Goal: Task Accomplishment & Management: Manage account settings

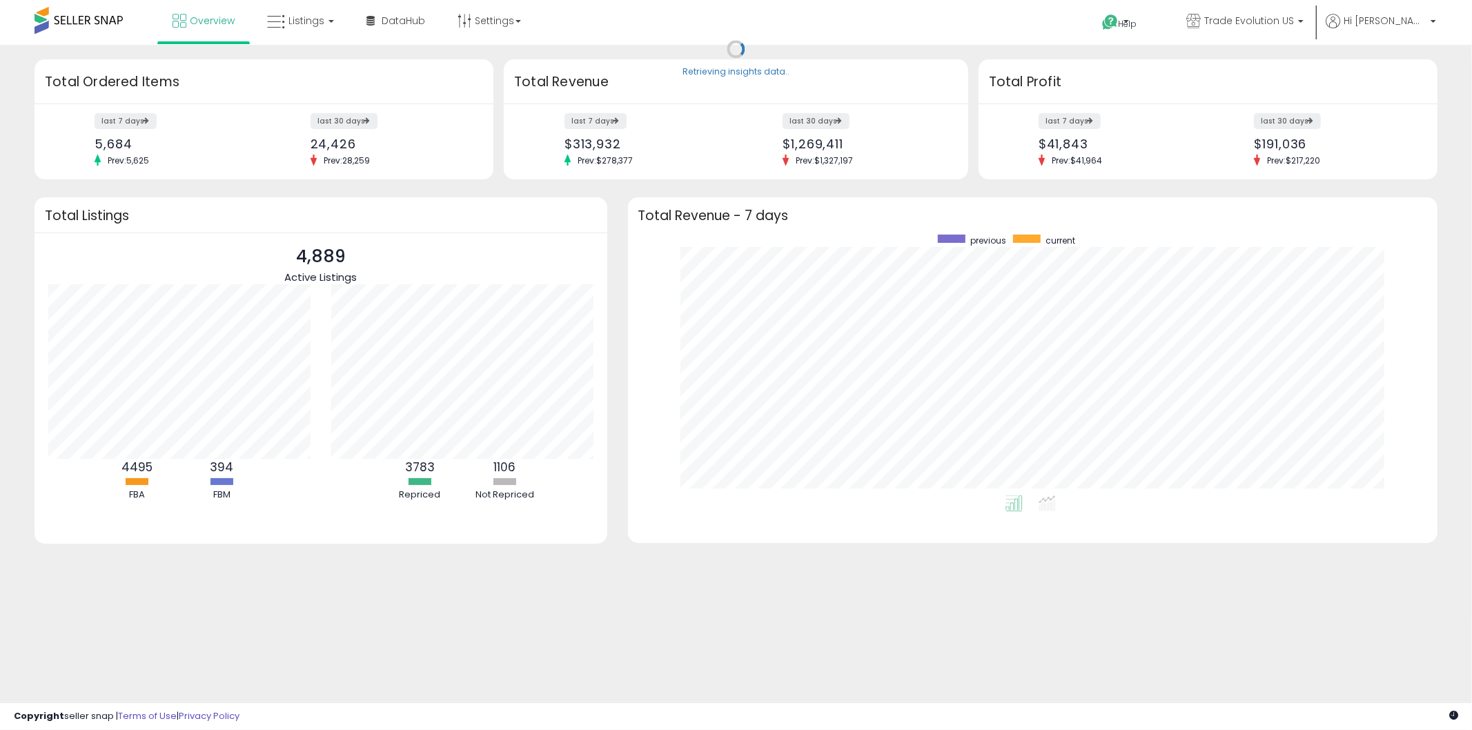
scroll to position [260, 783]
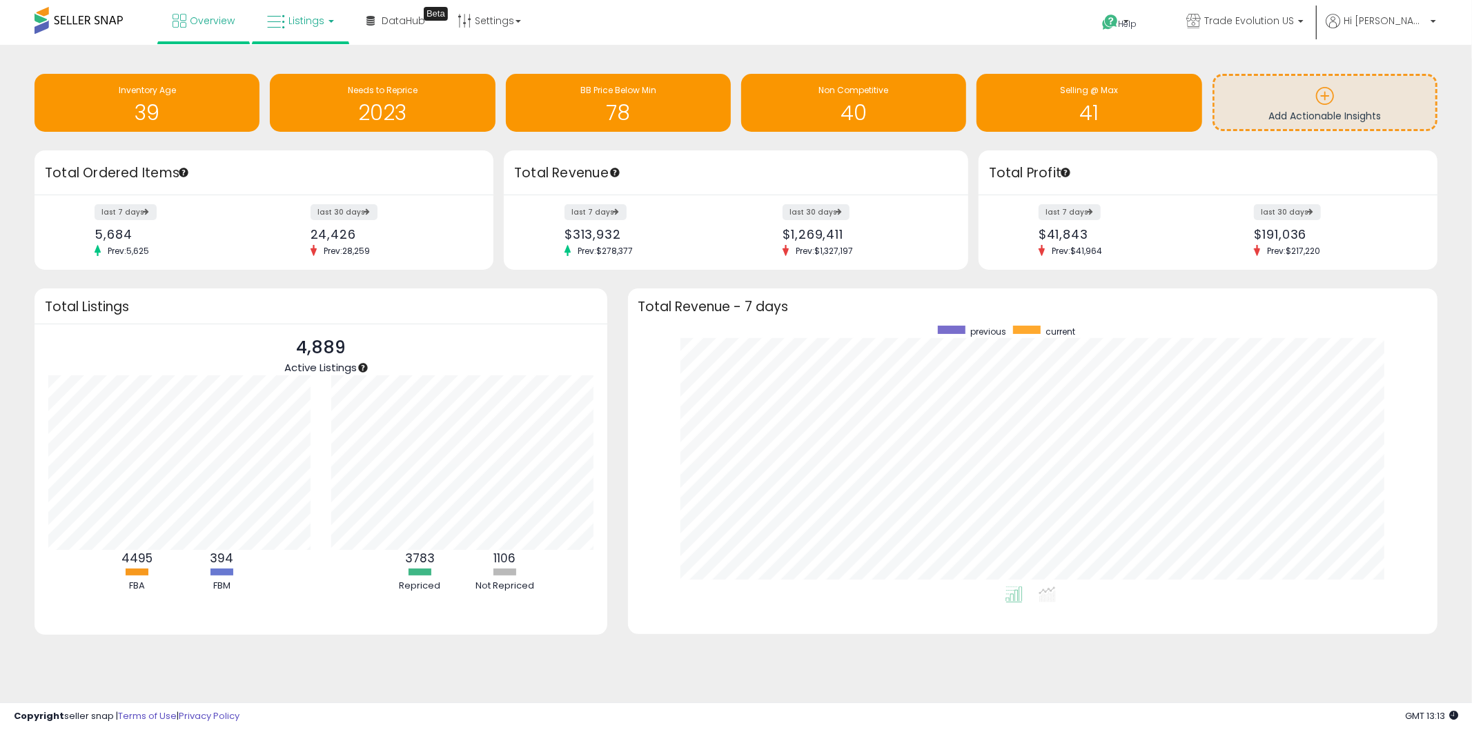
click at [297, 1] on link "Listings" at bounding box center [301, 20] width 88 height 41
click at [328, 77] on icon at bounding box center [311, 68] width 60 height 18
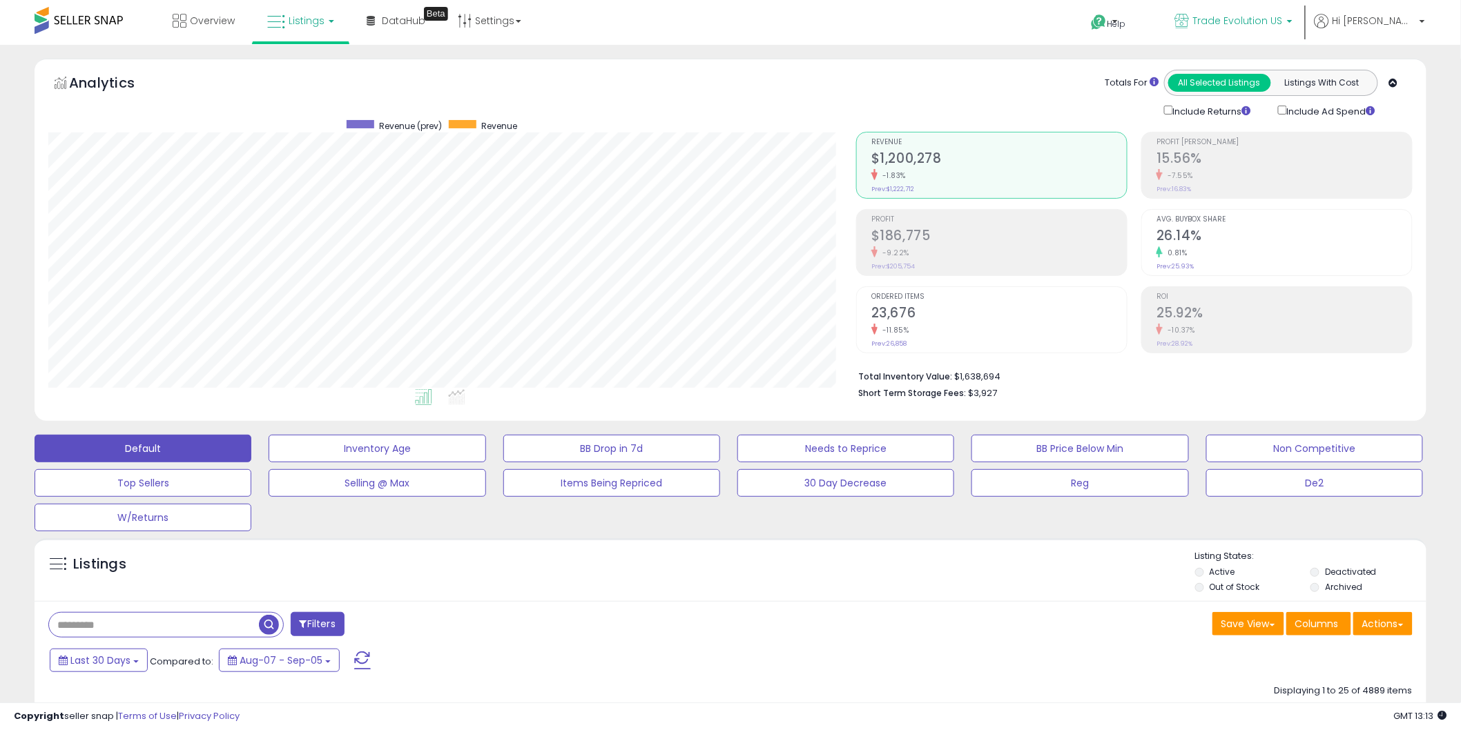
click at [1189, 22] on icon at bounding box center [1182, 21] width 14 height 14
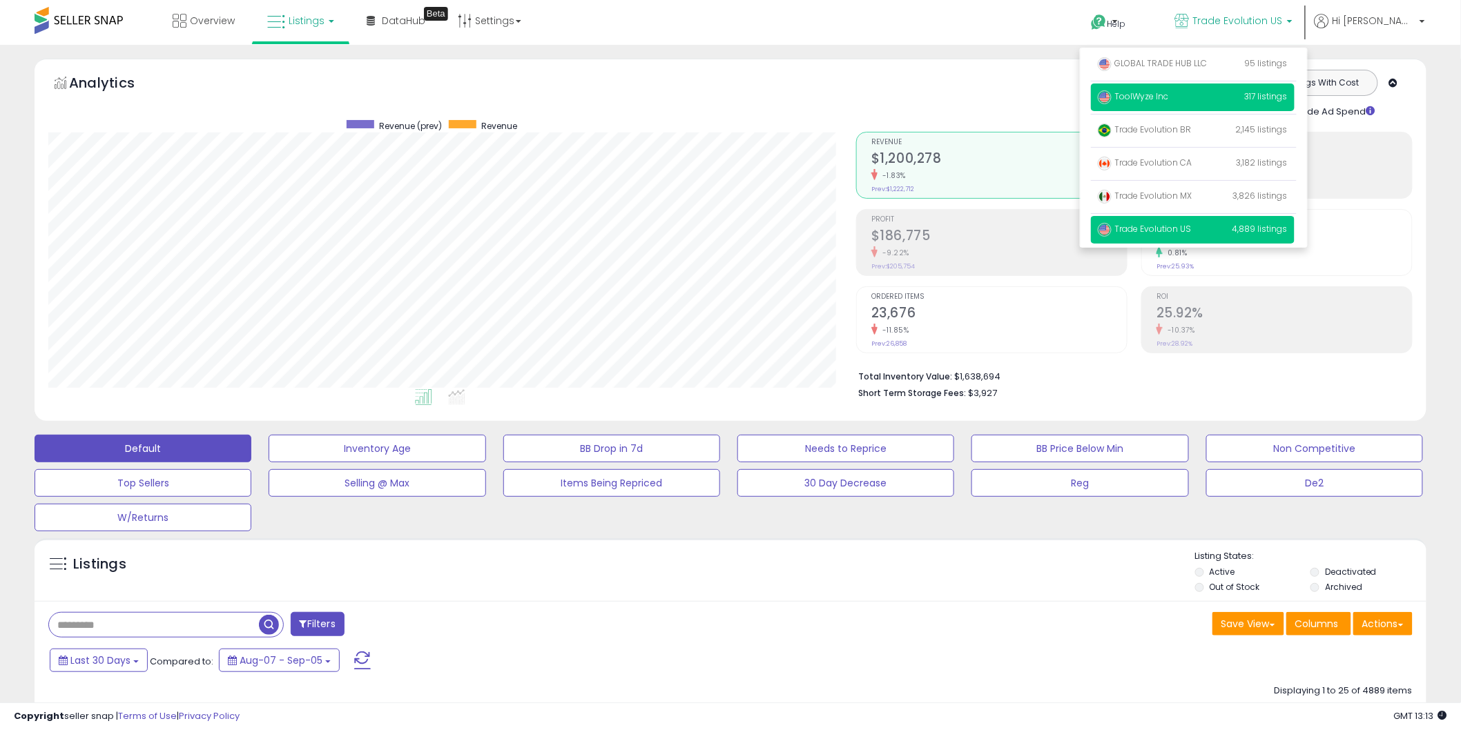
click at [1217, 92] on p "ToolWyze Inc 317 listings" at bounding box center [1193, 98] width 204 height 28
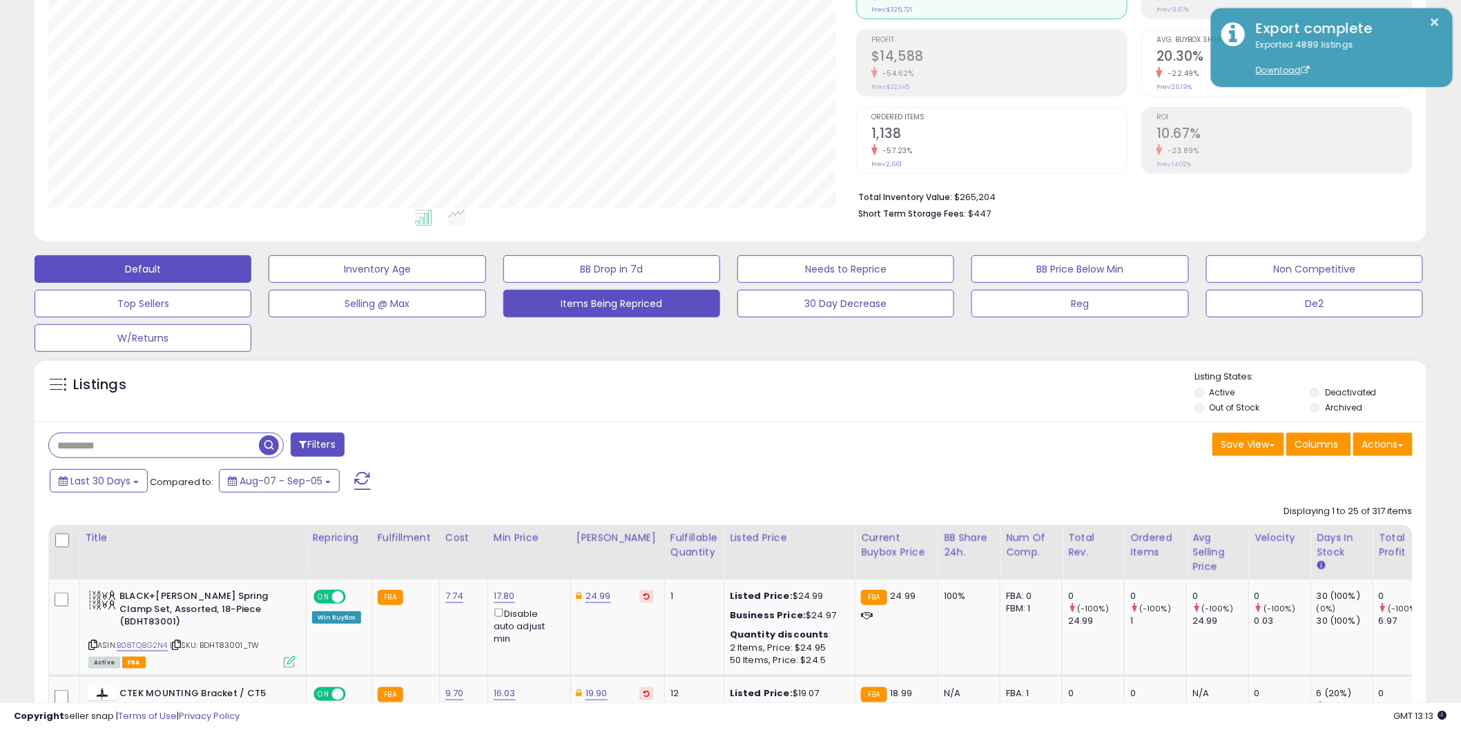
scroll to position [230, 0]
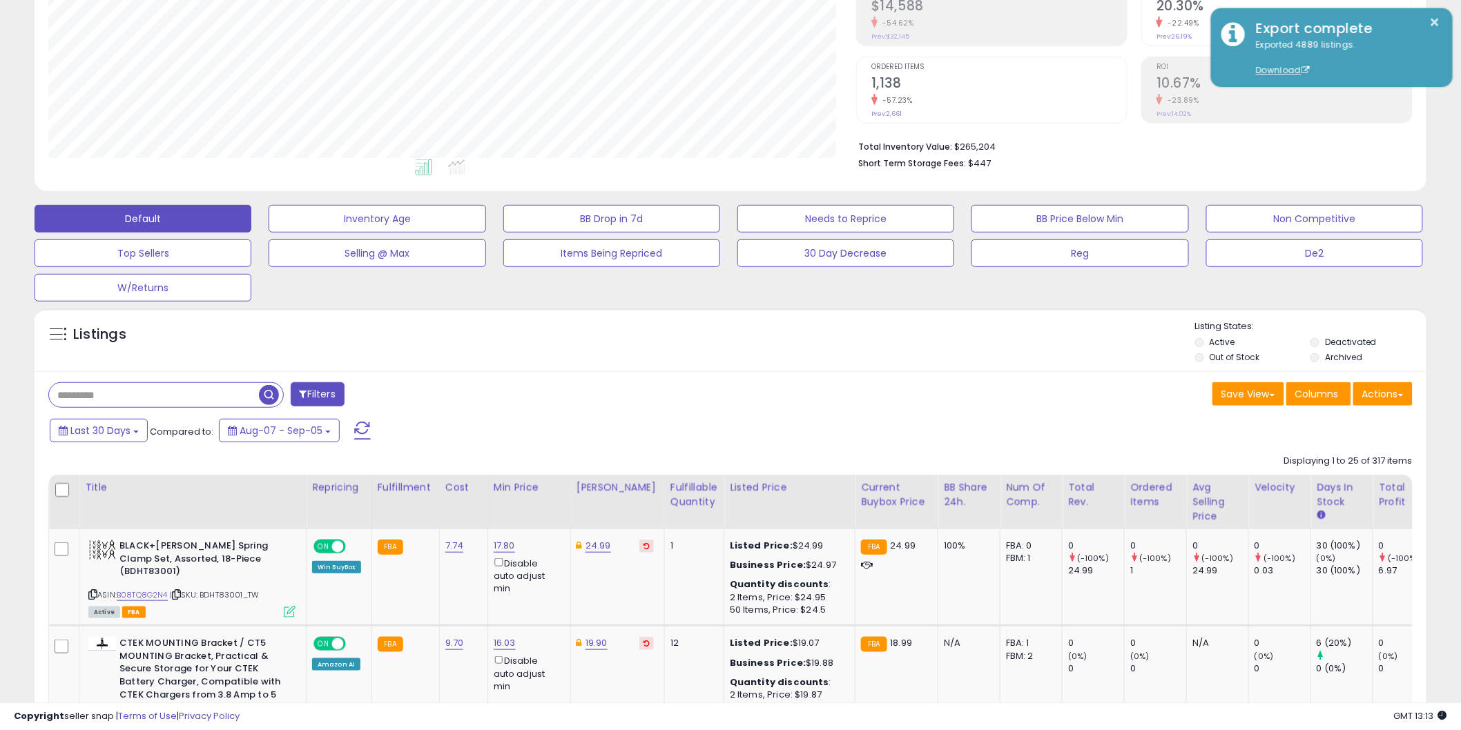
click at [125, 393] on input "text" at bounding box center [154, 395] width 210 height 24
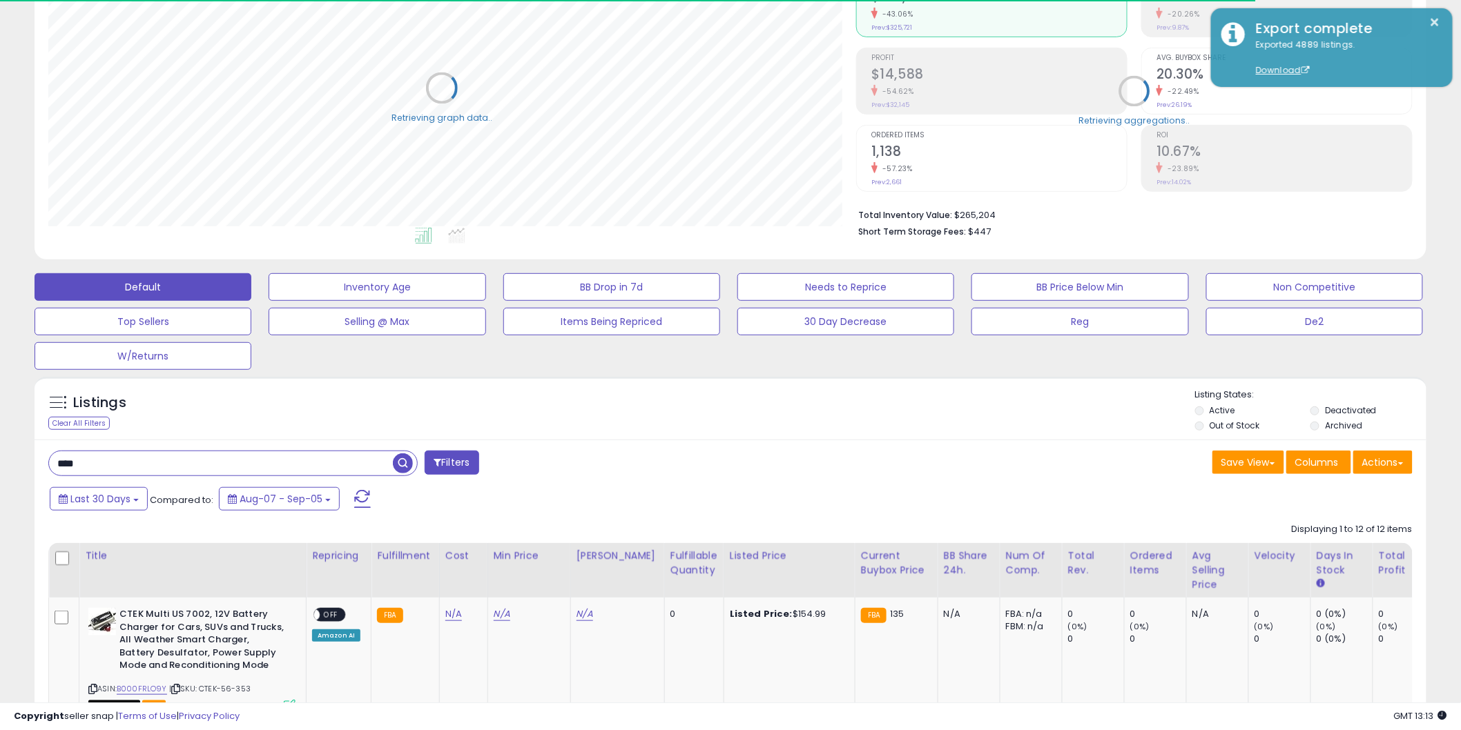
scroll to position [689946, 689420]
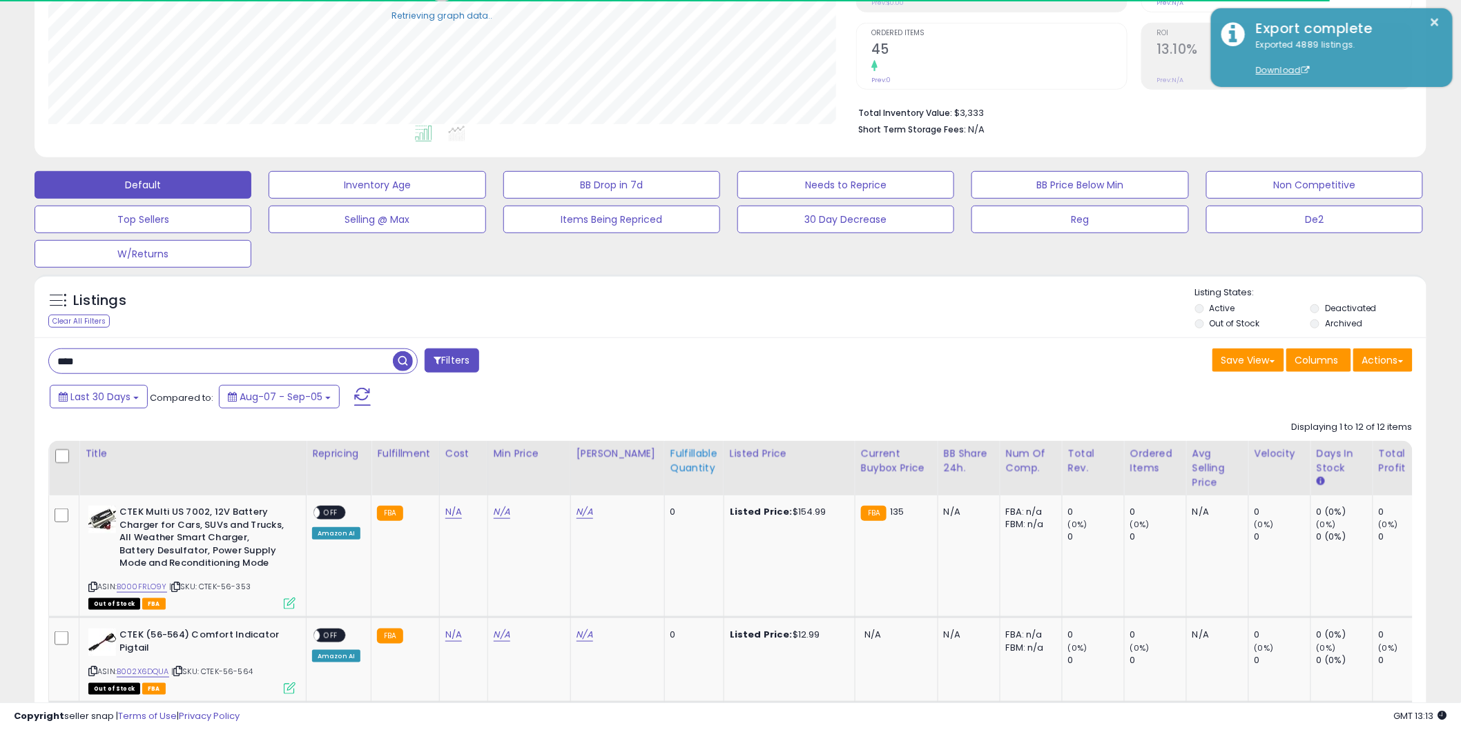
click at [670, 467] on div "Fulfillable Quantity" at bounding box center [694, 461] width 48 height 29
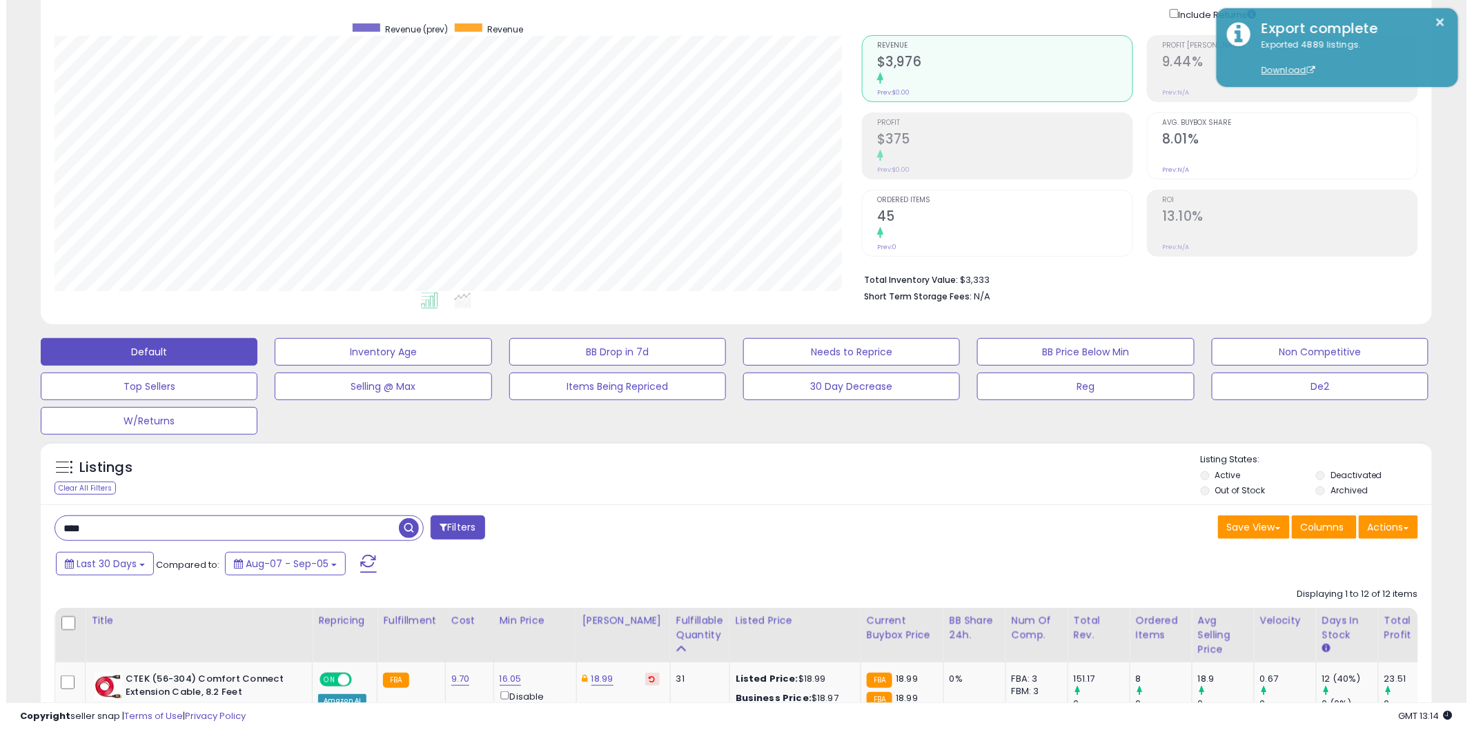
scroll to position [0, 0]
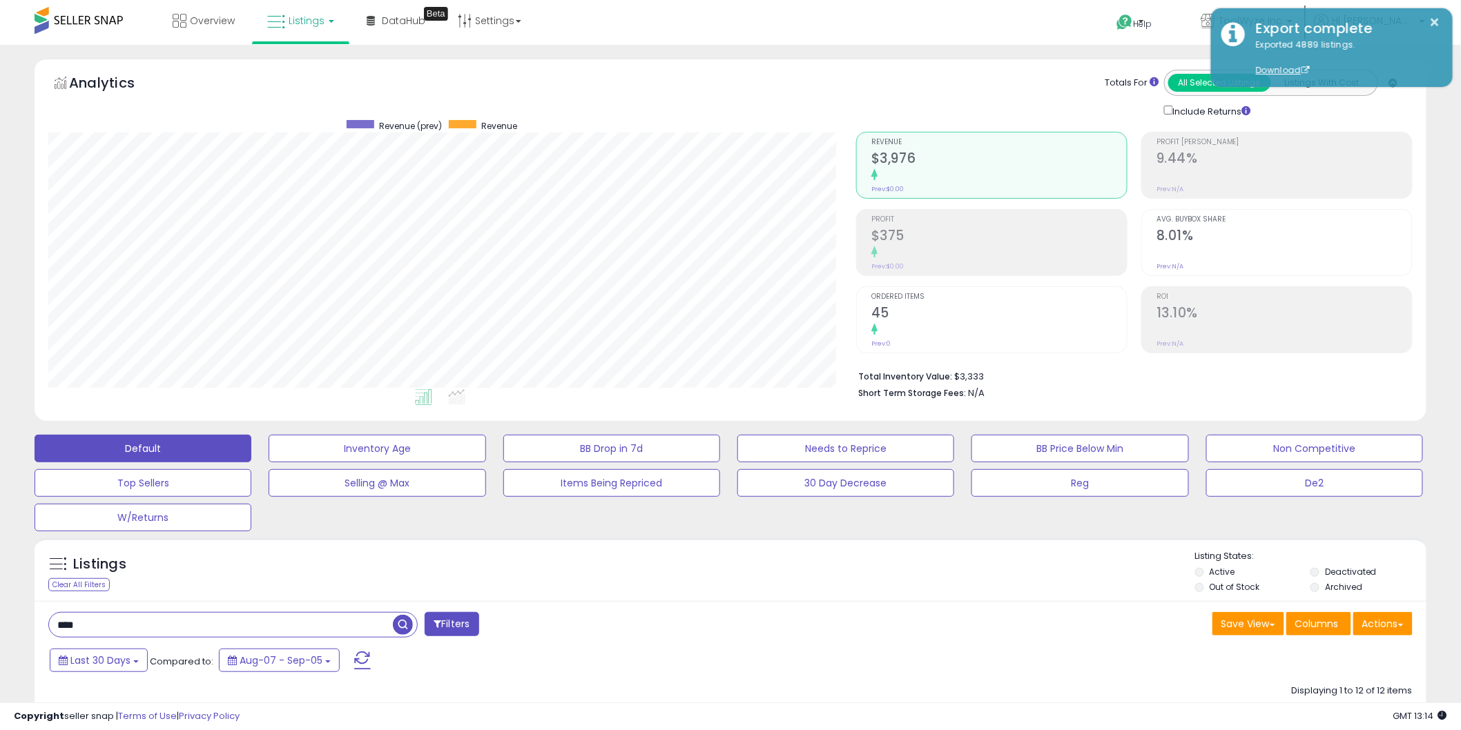
click at [969, 319] on h2 "45" at bounding box center [998, 314] width 255 height 19
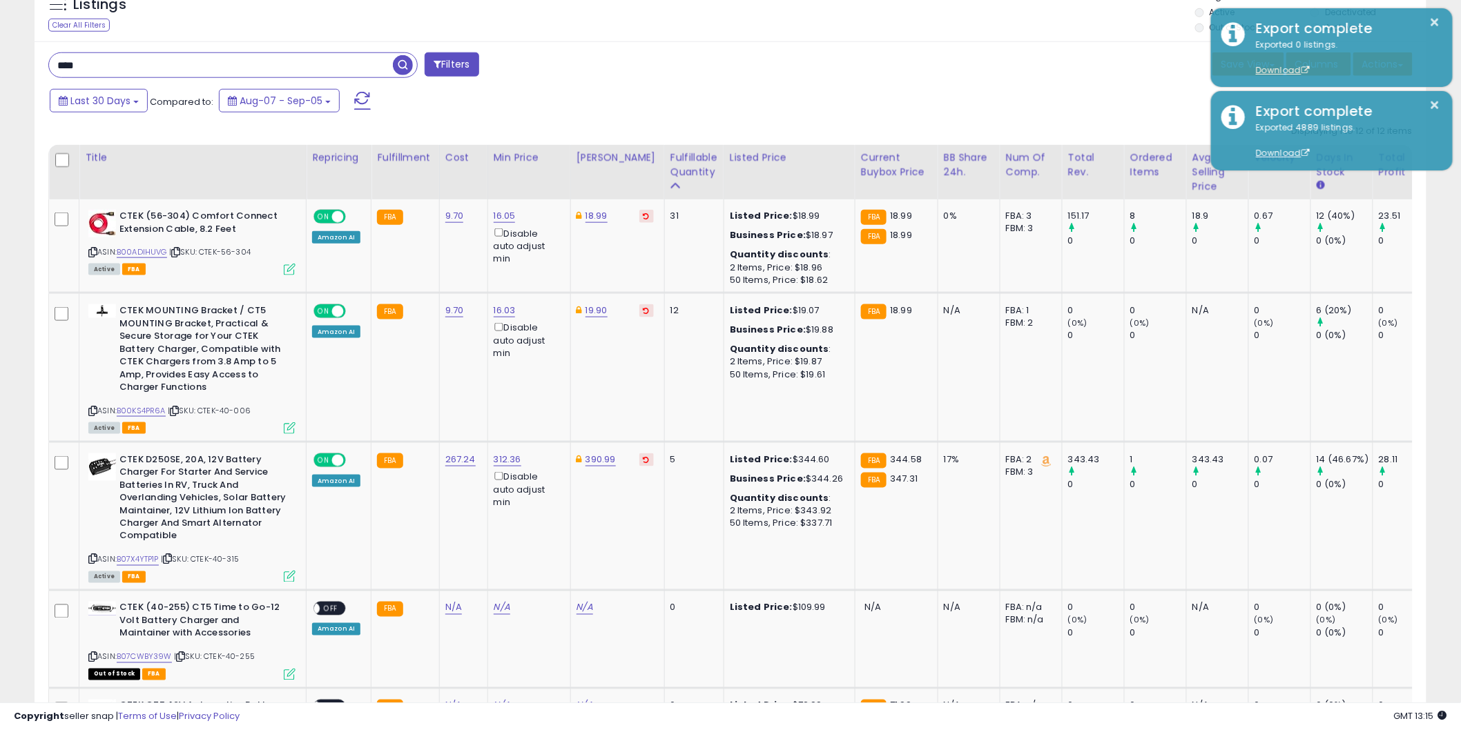
scroll to position [562, 0]
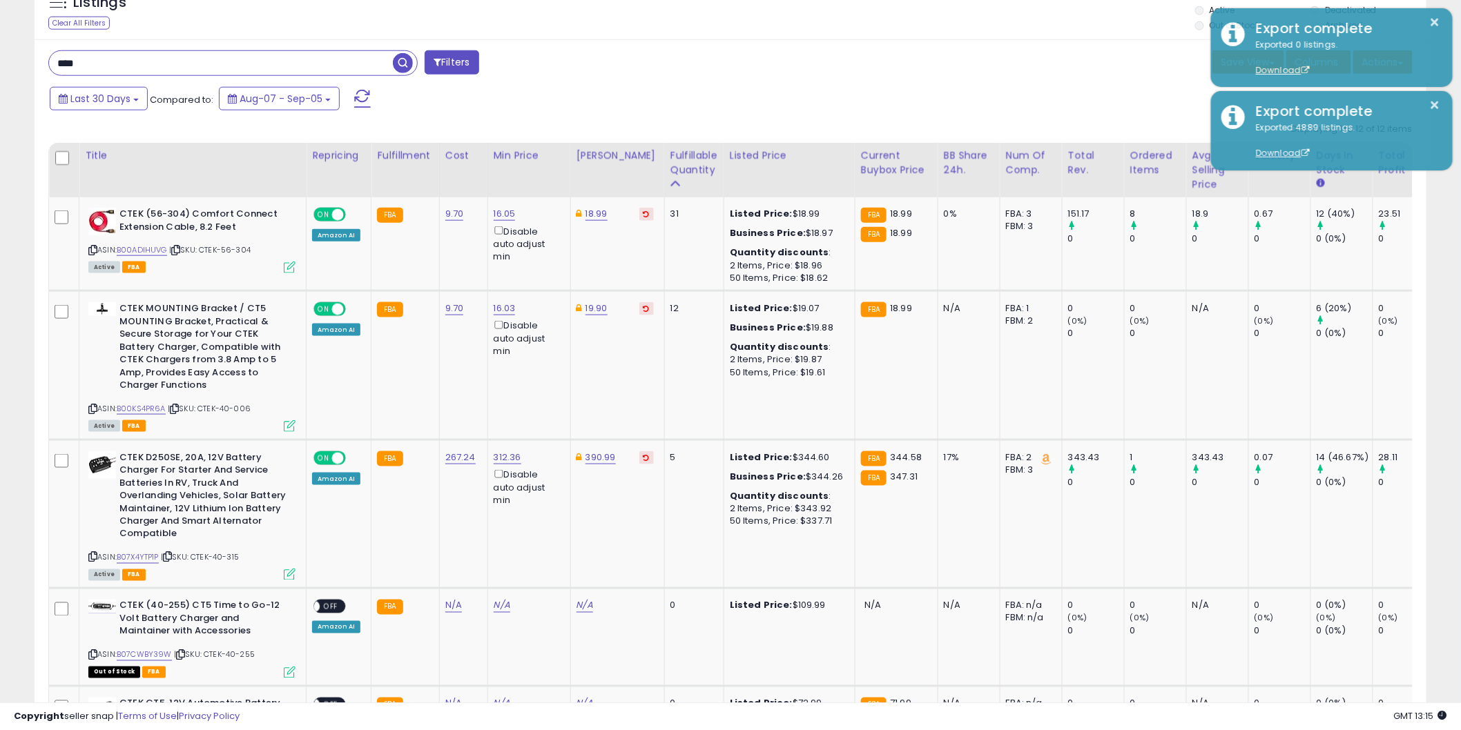
click at [110, 66] on input "****" at bounding box center [221, 63] width 344 height 24
type input "****"
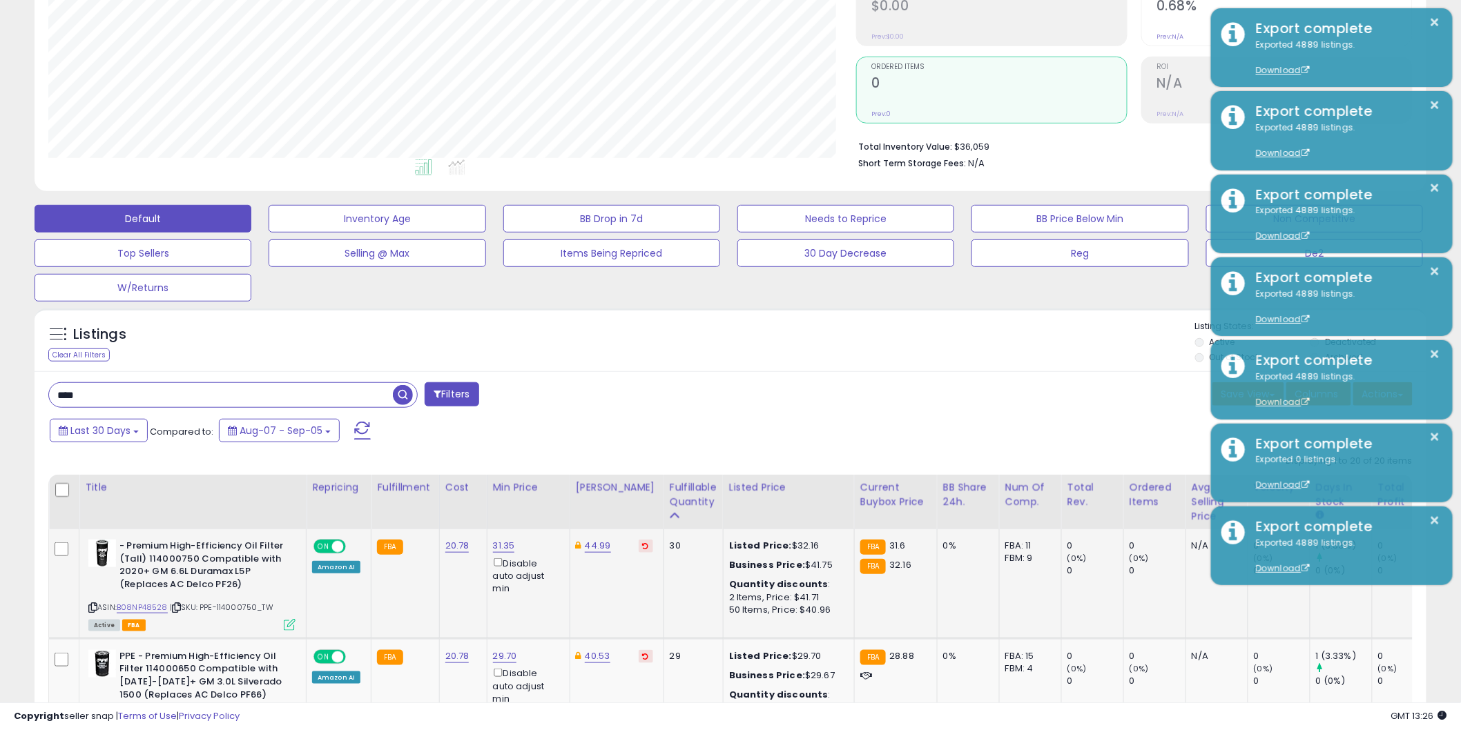
scroll to position [281, 0]
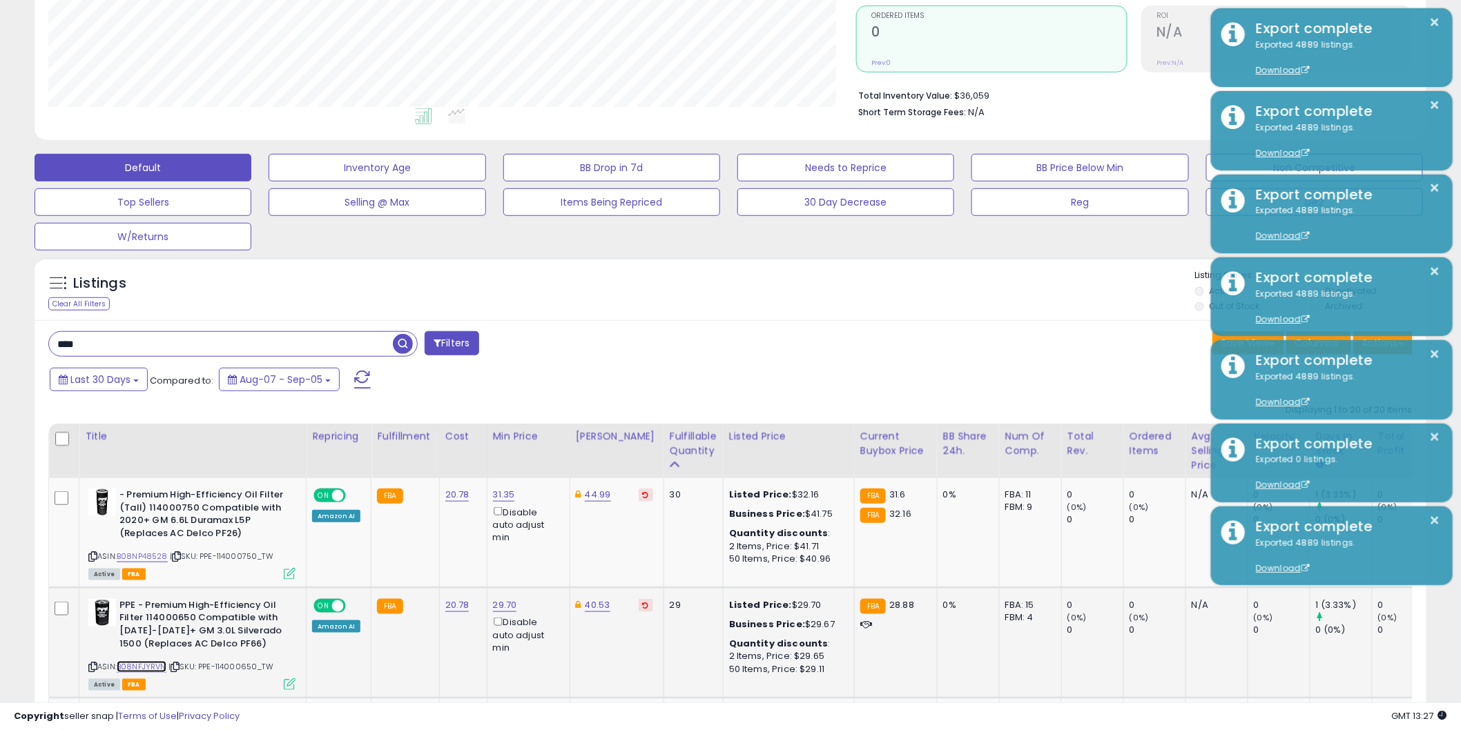
click at [146, 661] on link "B08NFJYRVN" at bounding box center [142, 667] width 50 height 12
click at [154, 589] on td "PPE - Premium High-Efficiency Oil Filter 114000650 Compatible with [DATE]-[DATE…" at bounding box center [192, 642] width 227 height 110
click at [137, 559] on link "B08NP48528" at bounding box center [142, 557] width 51 height 12
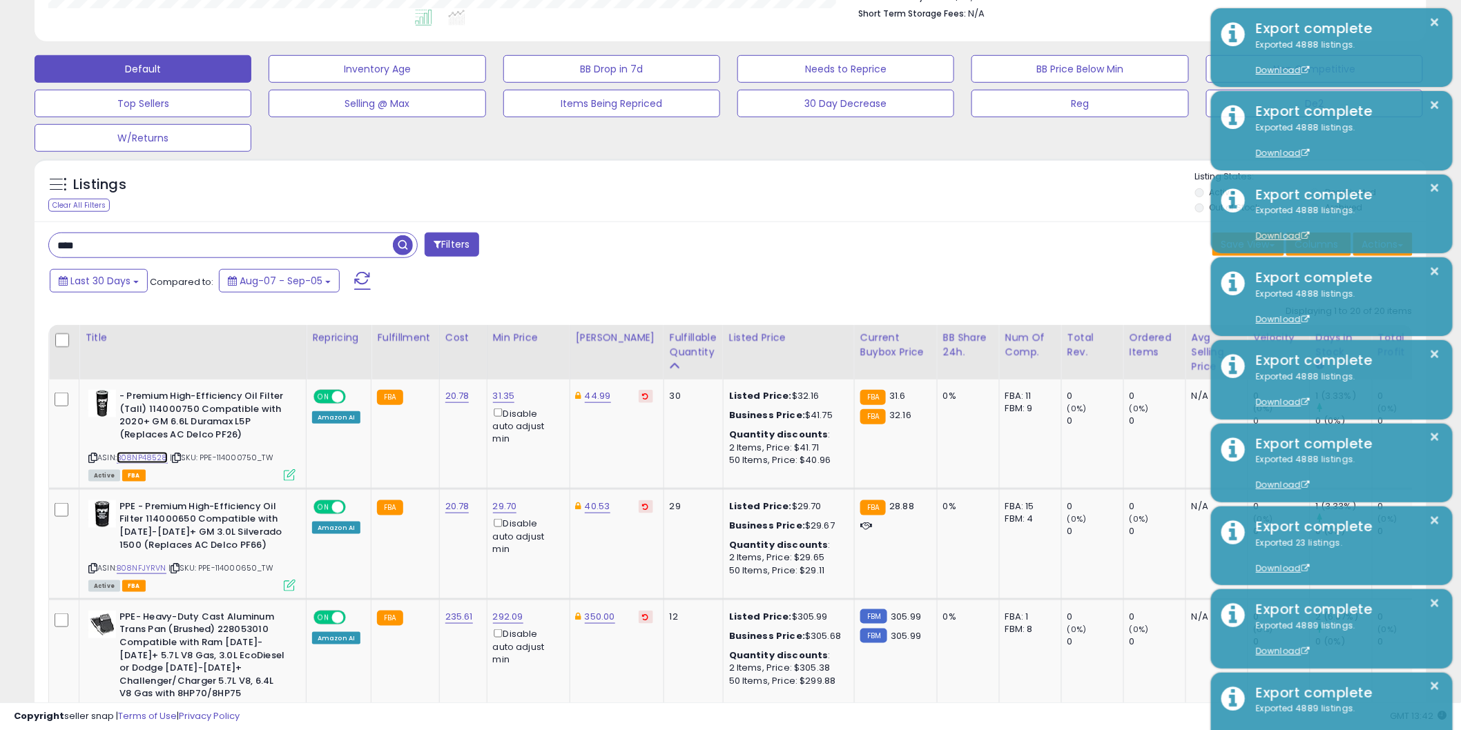
scroll to position [383, 0]
